Goal: Check status

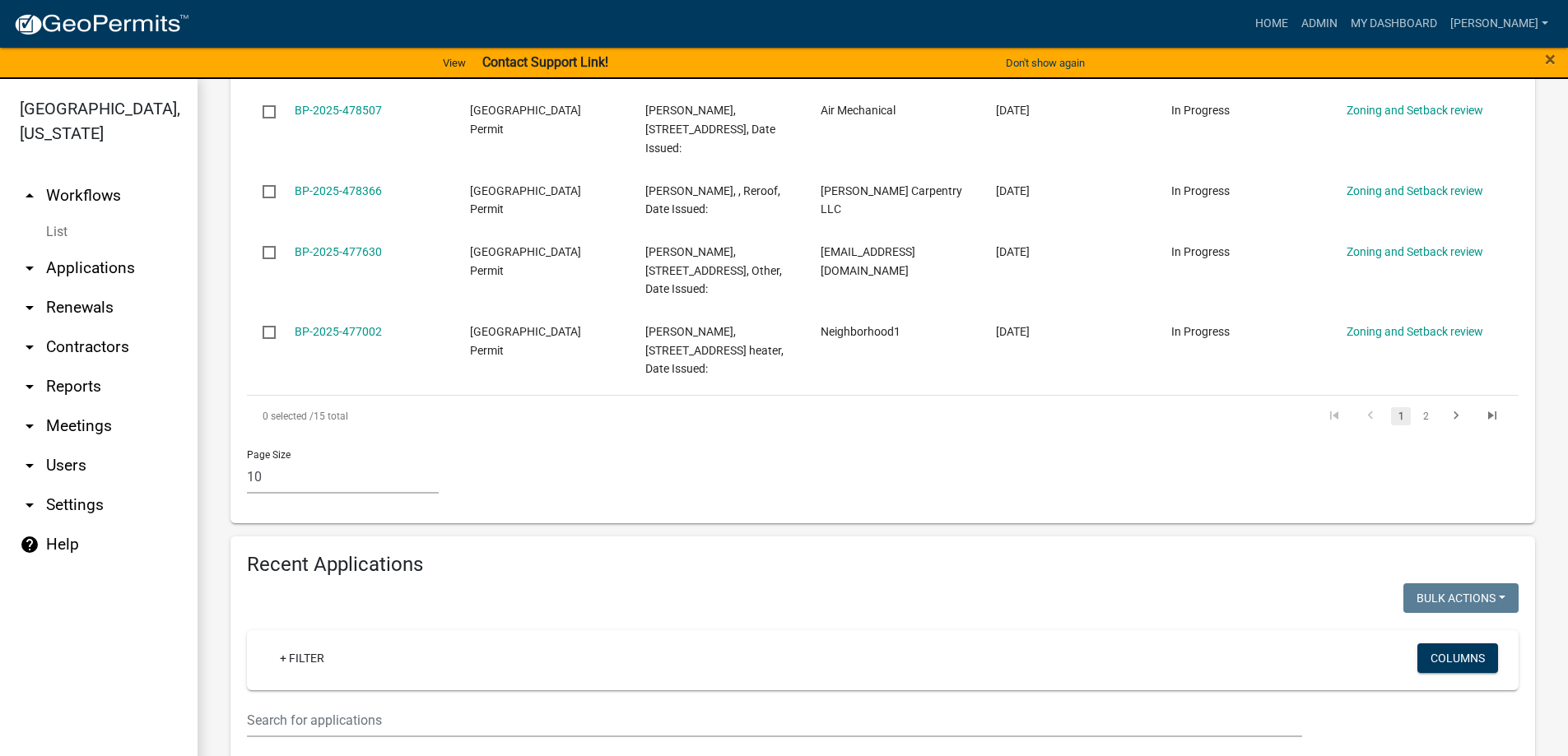
scroll to position [1070, 0]
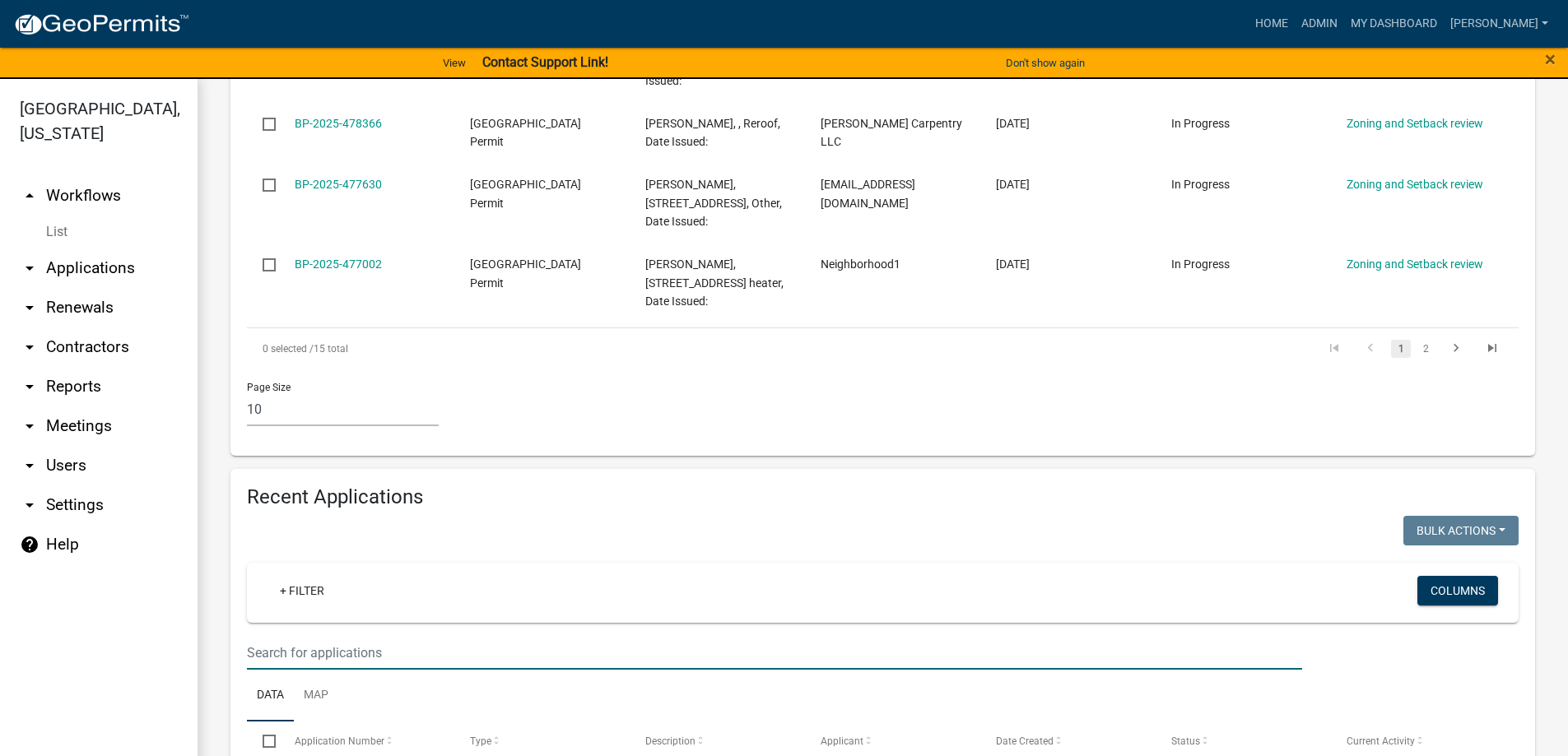
click at [282, 636] on input "text" at bounding box center [775, 653] width 1055 height 34
type input "28687"
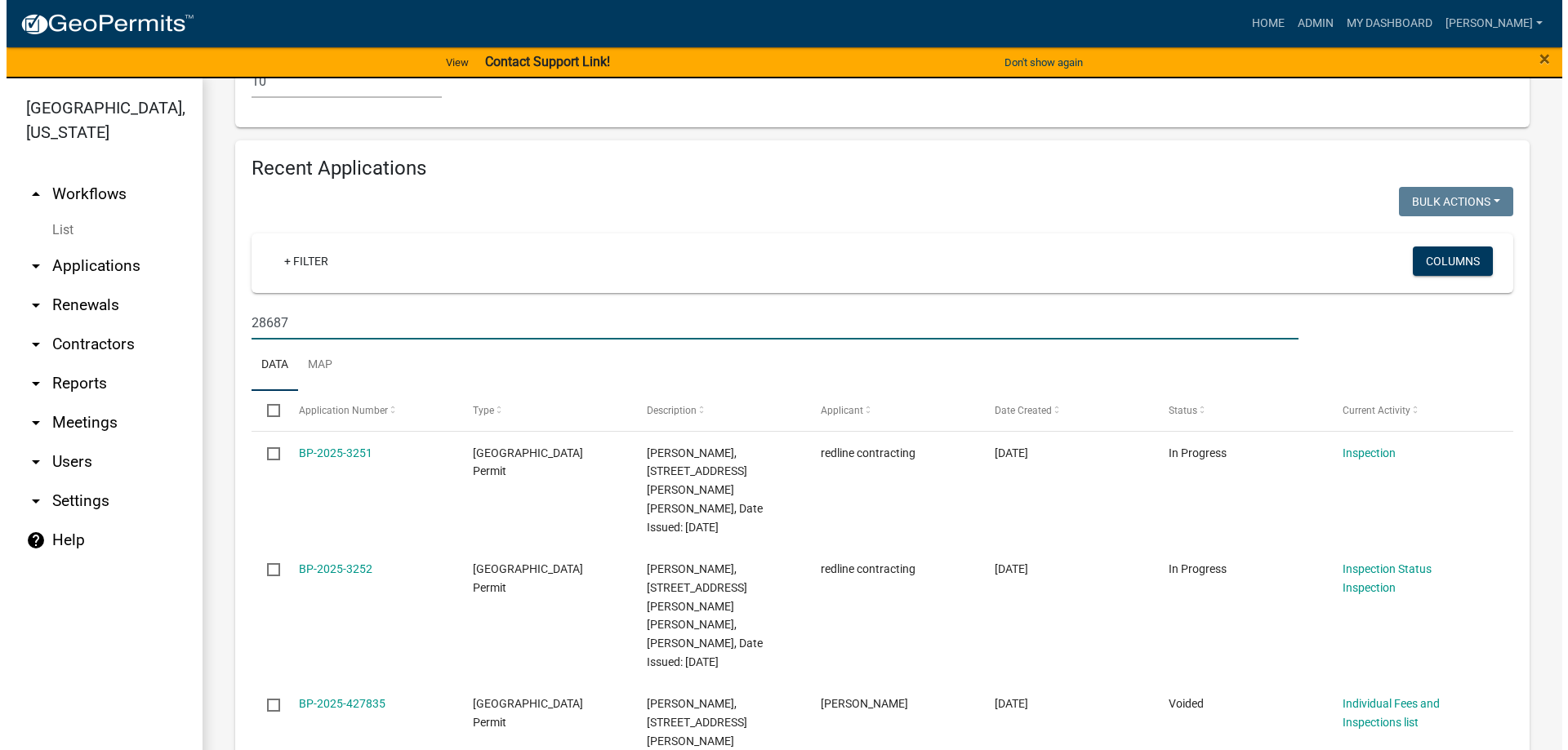
scroll to position [1388, 0]
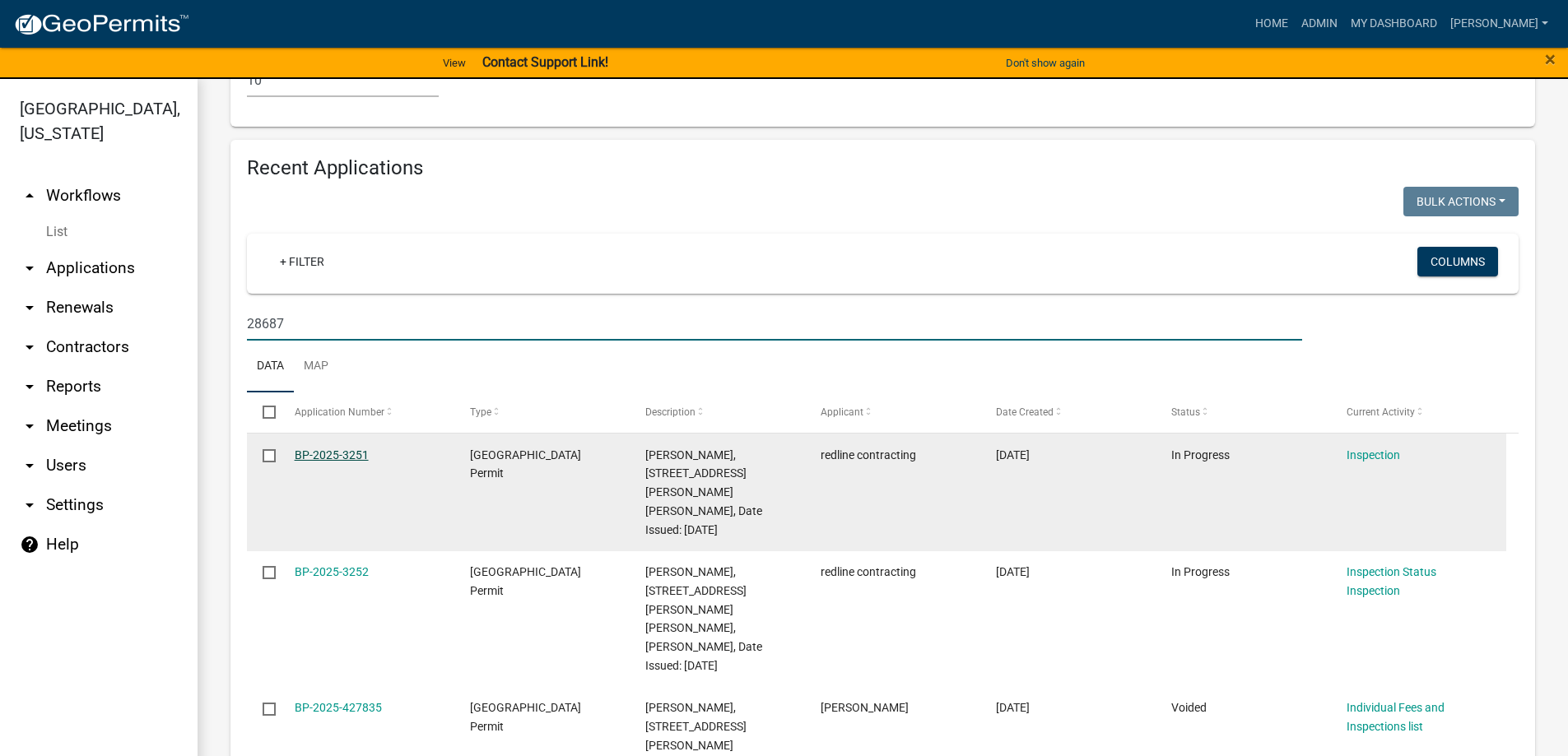
click at [339, 448] on link "BP-2025-3251" at bounding box center [331, 455] width 74 height 13
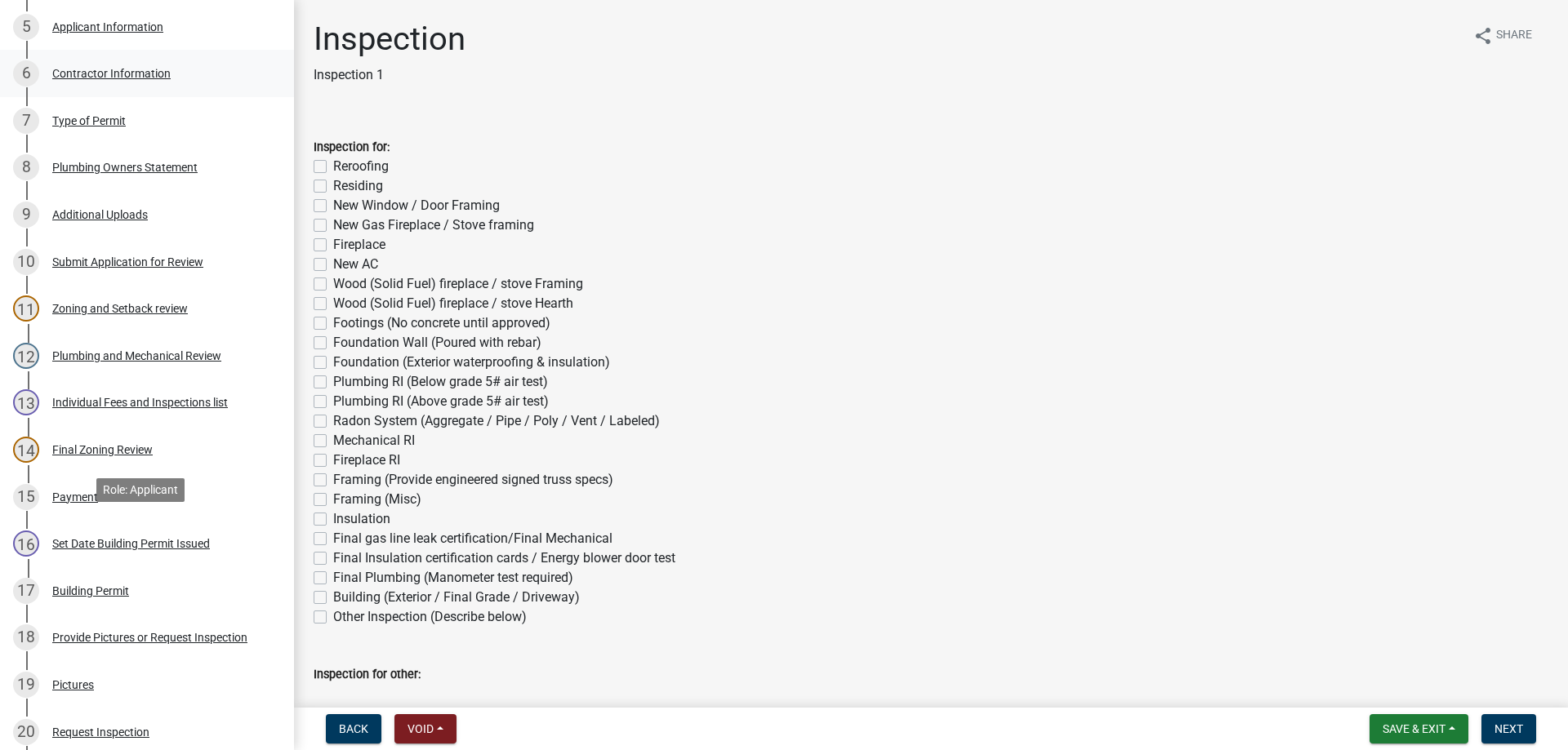
scroll to position [817, 0]
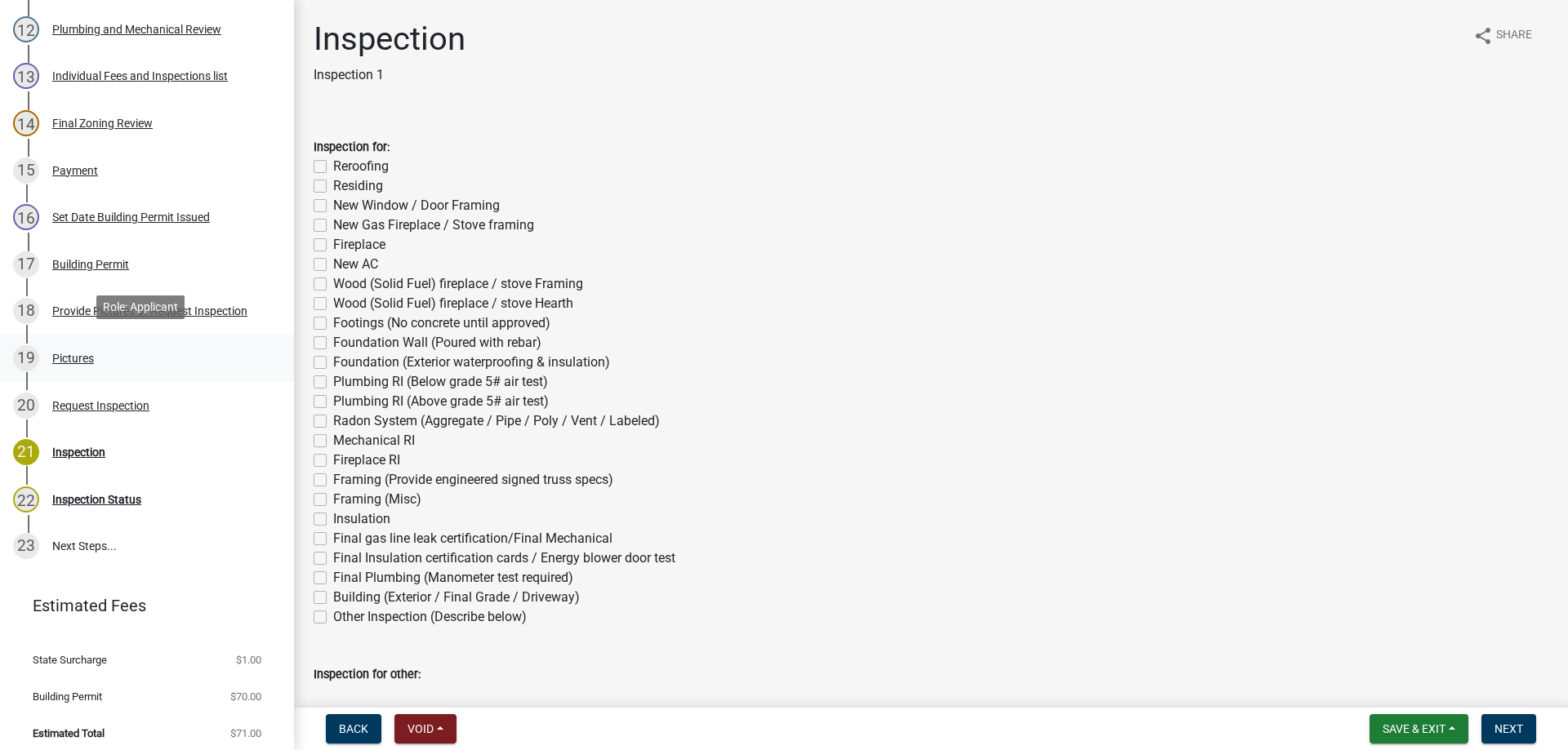
click at [78, 353] on div "Pictures" at bounding box center [72, 358] width 42 height 11
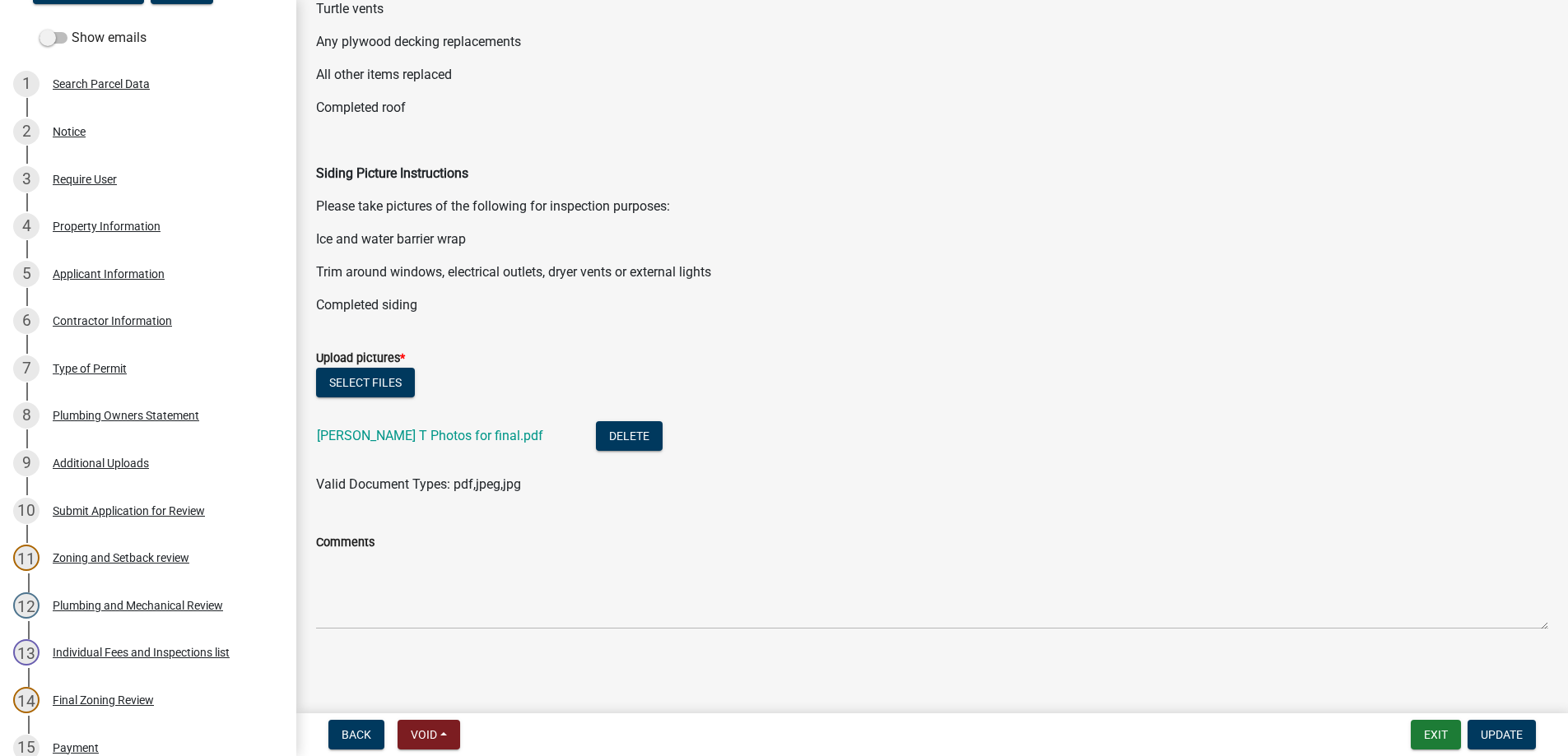
scroll to position [0, 0]
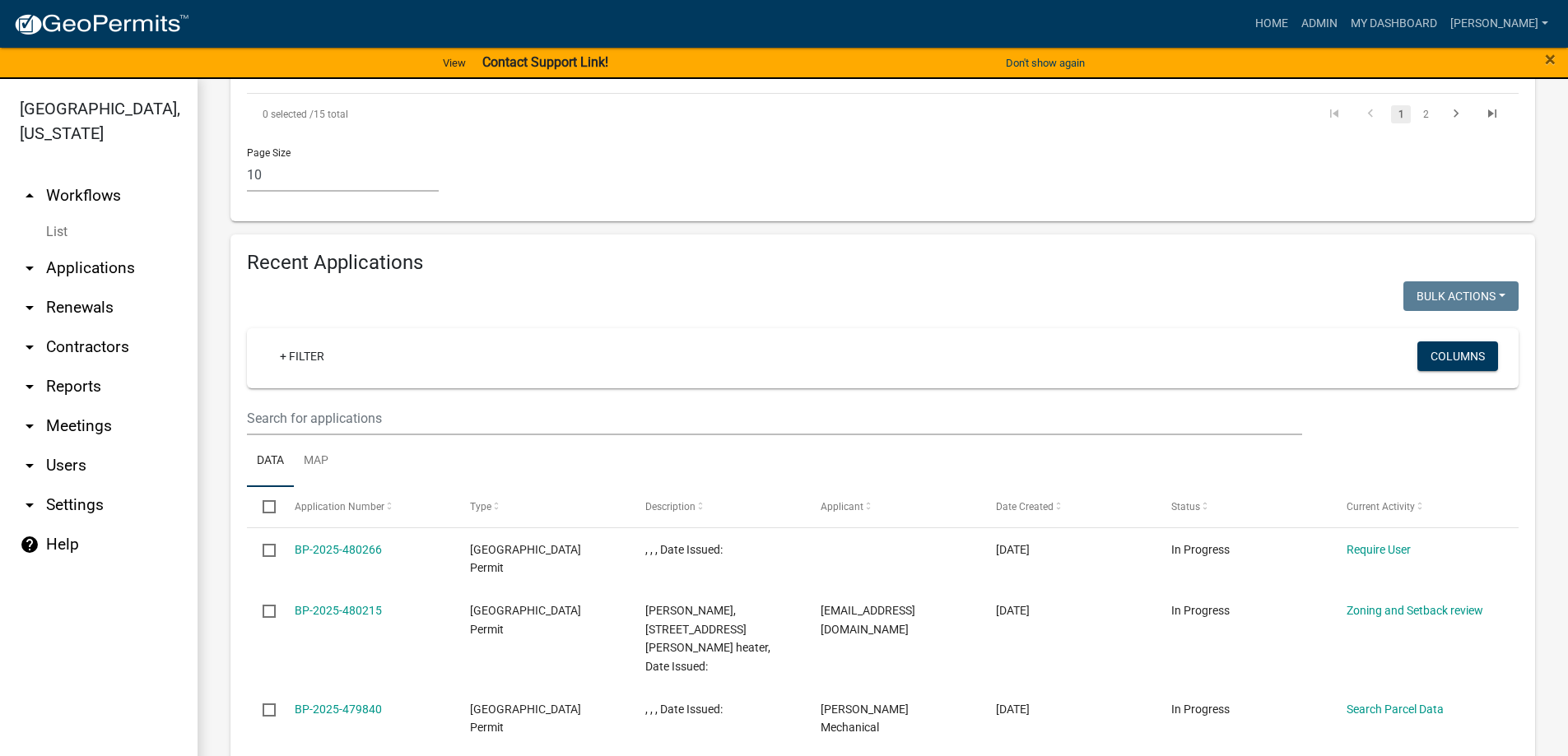
scroll to position [1267, 0]
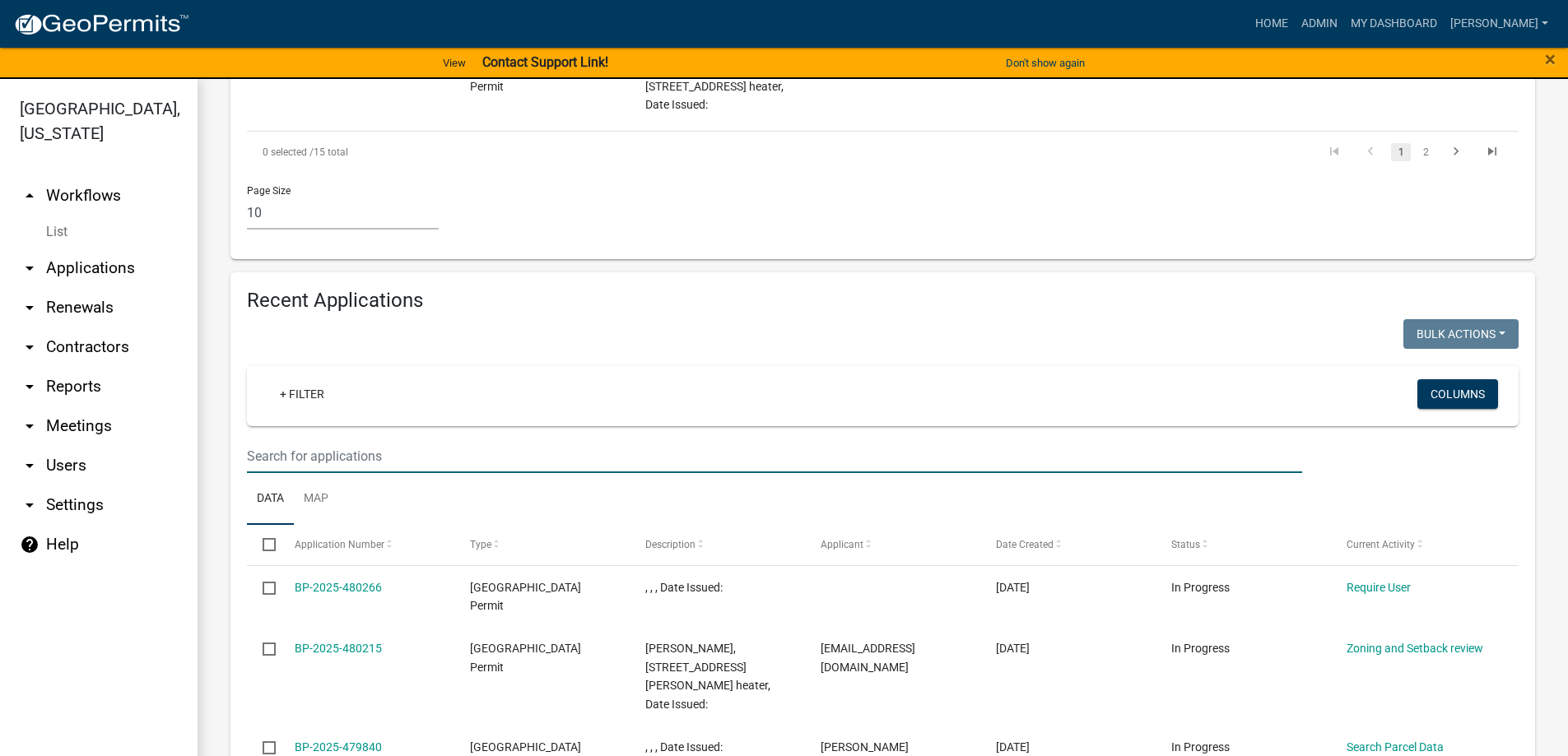
click at [312, 440] on input "text" at bounding box center [775, 457] width 1055 height 34
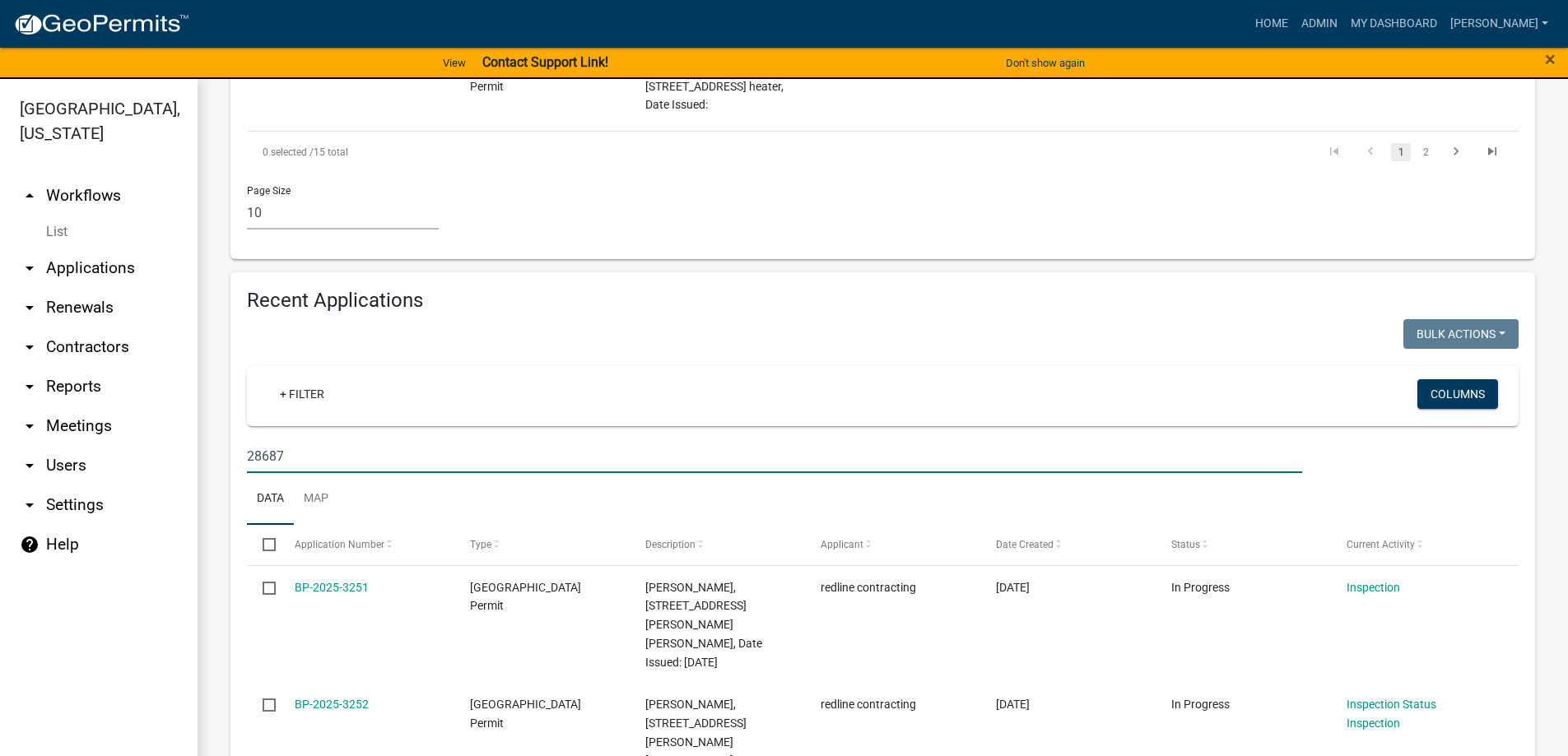
type input "28687"
